Goal: Task Accomplishment & Management: Use online tool/utility

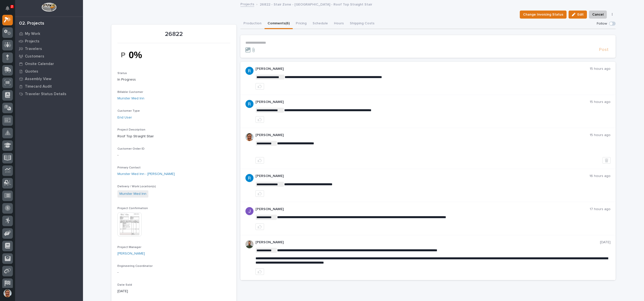
click at [132, 219] on img at bounding box center [129, 225] width 24 height 24
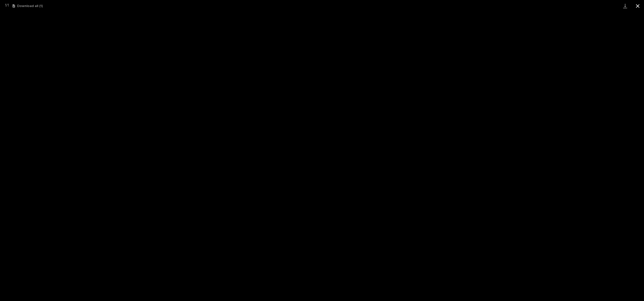
click at [635, 5] on button "Close gallery" at bounding box center [637, 6] width 13 height 12
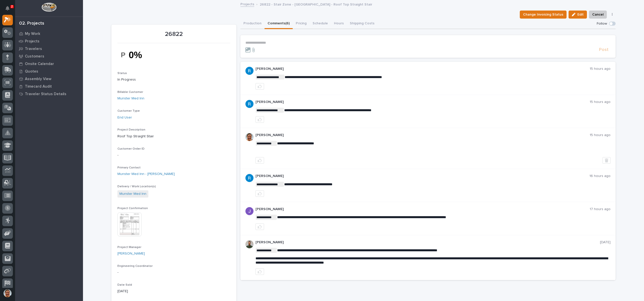
click at [259, 43] on p "**********" at bounding box center [427, 43] width 365 height 4
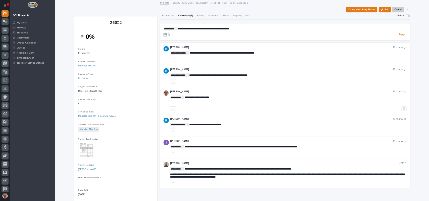
scroll to position [13, 0]
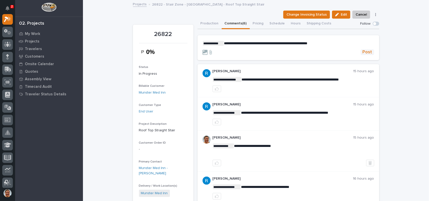
click at [366, 53] on span "Post" at bounding box center [368, 52] width 10 height 6
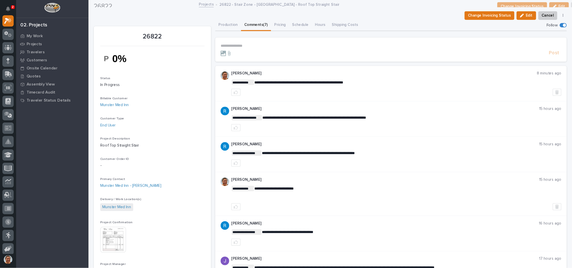
scroll to position [12, 0]
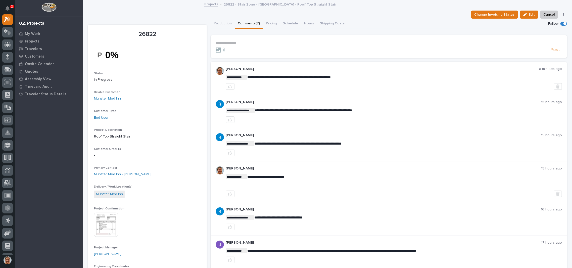
click at [207, 4] on link "Projects" at bounding box center [211, 4] width 14 height 6
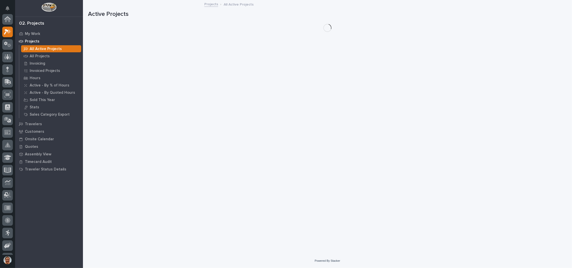
scroll to position [12, 0]
click at [43, 32] on div "My Work" at bounding box center [48, 33] width 65 height 7
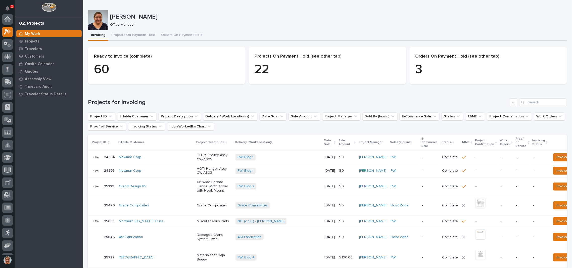
scroll to position [12, 0]
click at [52, 8] on img at bounding box center [48, 7] width 15 height 9
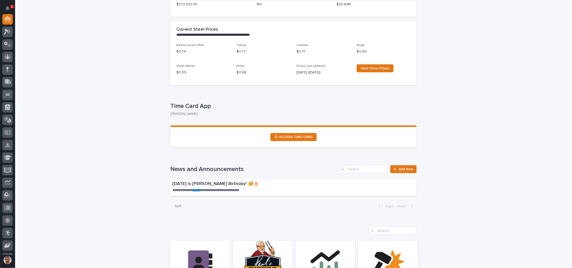
scroll to position [201, 0]
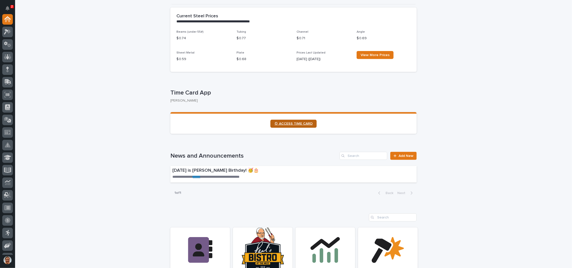
click at [282, 125] on span "⏲ ACCESS TIME CARD" at bounding box center [293, 124] width 38 height 4
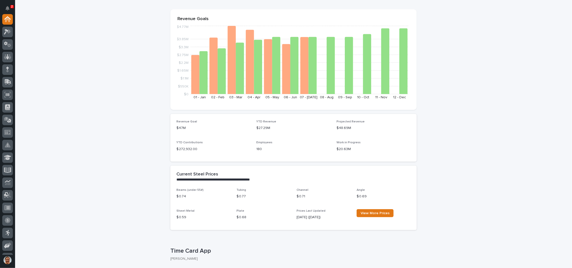
scroll to position [0, 0]
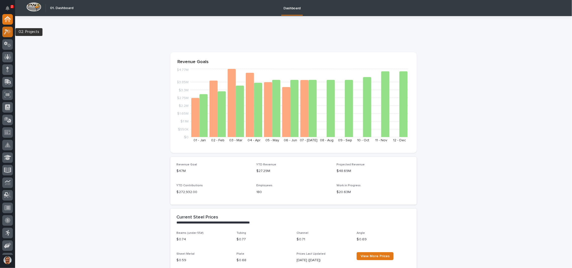
click at [9, 29] on icon at bounding box center [7, 32] width 7 height 6
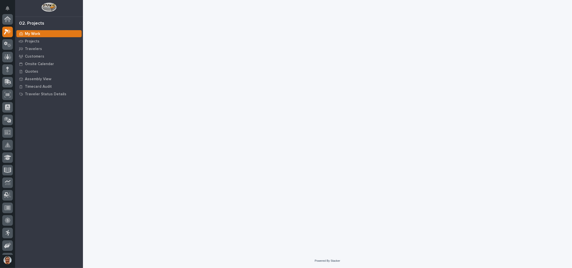
scroll to position [12, 0]
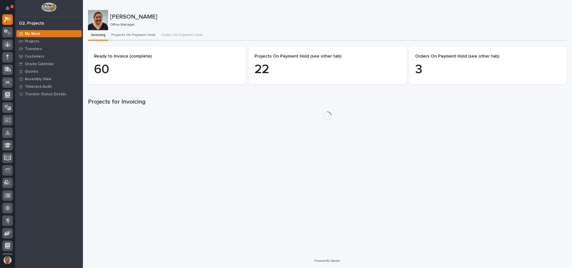
click at [131, 36] on button "Projects On Payment Hold" at bounding box center [133, 35] width 50 height 11
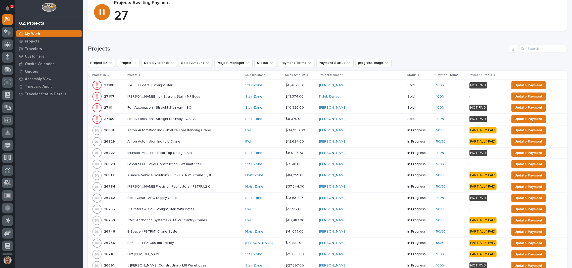
scroll to position [67, 0]
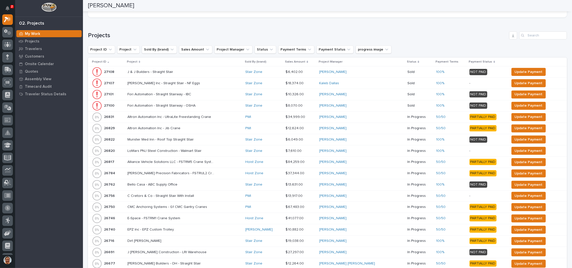
click at [136, 61] on p "Project" at bounding box center [132, 62] width 11 height 6
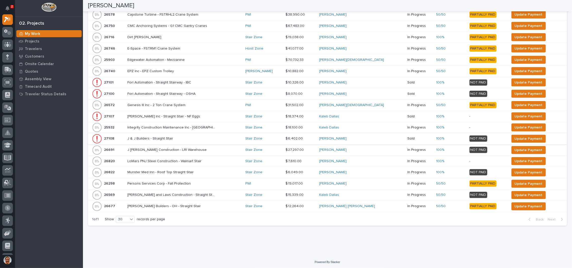
scroll to position [0, 0]
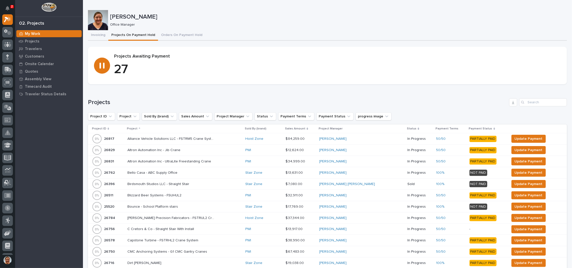
click at [222, 21] on div "Kendra Gingerich Office Manager" at bounding box center [337, 20] width 455 height 14
click at [41, 6] on div at bounding box center [49, 8] width 68 height 17
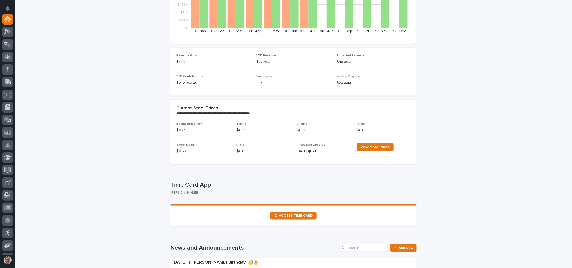
scroll to position [268, 0]
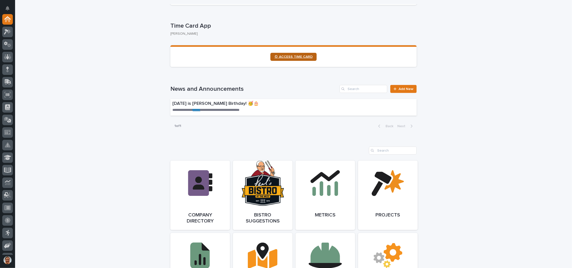
click at [293, 58] on span "⏲ ACCESS TIME CARD" at bounding box center [293, 57] width 38 height 4
